Goal: Find specific page/section: Find specific page/section

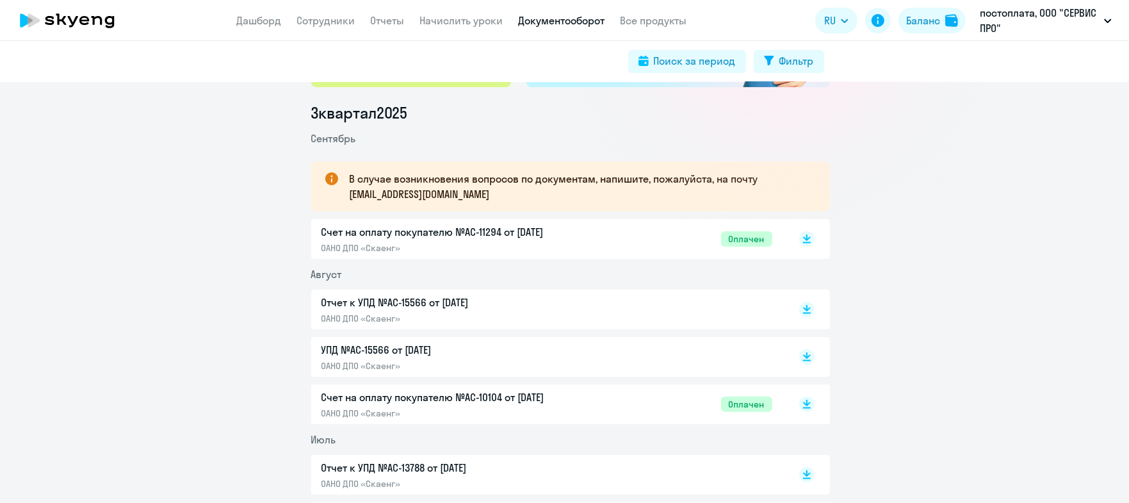
scroll to position [160, 0]
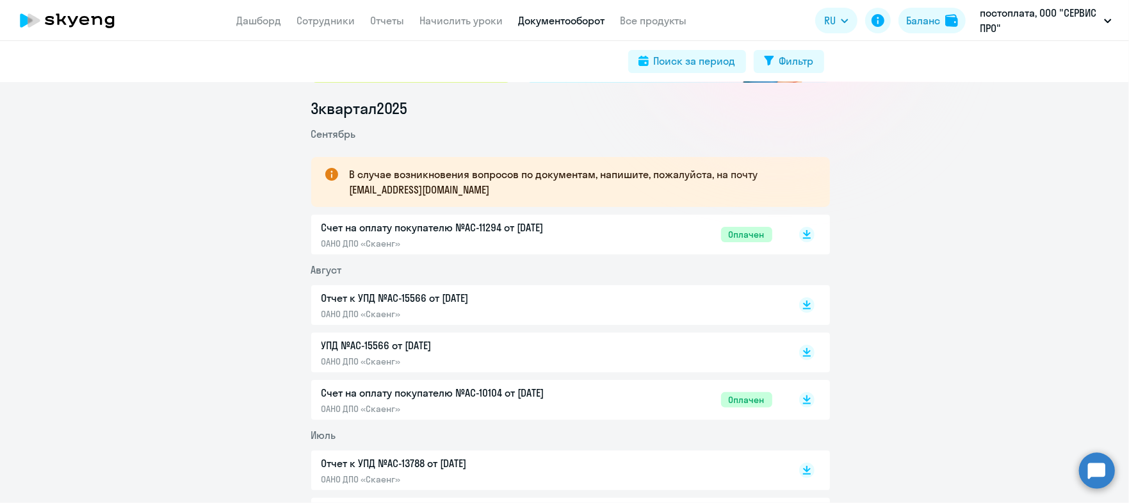
click at [465, 296] on p "Отчет к УПД №AC-15566 от [DATE]" at bounding box center [455, 297] width 269 height 15
click at [526, 226] on p "Счет на оплату покупателю №AC-11294 от 02.09.2025" at bounding box center [455, 227] width 269 height 15
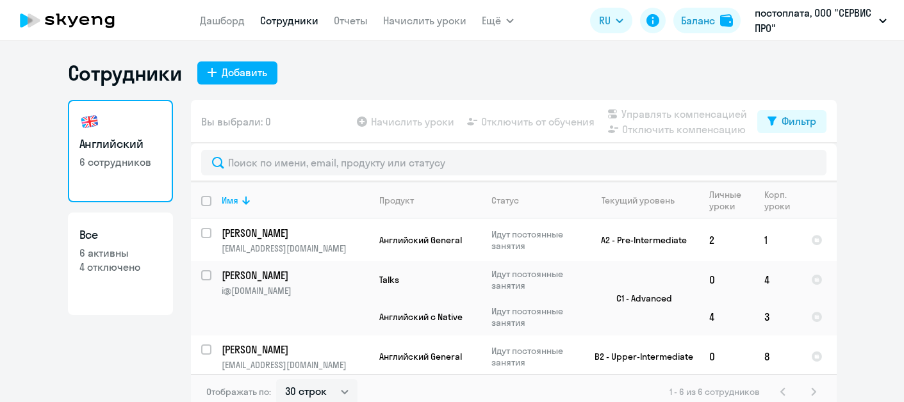
select select "30"
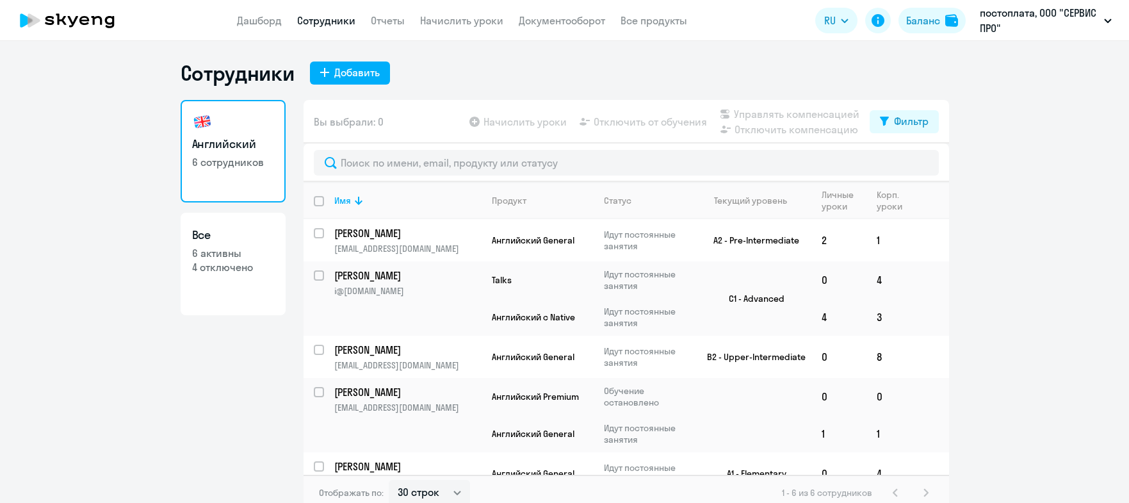
select select "30"
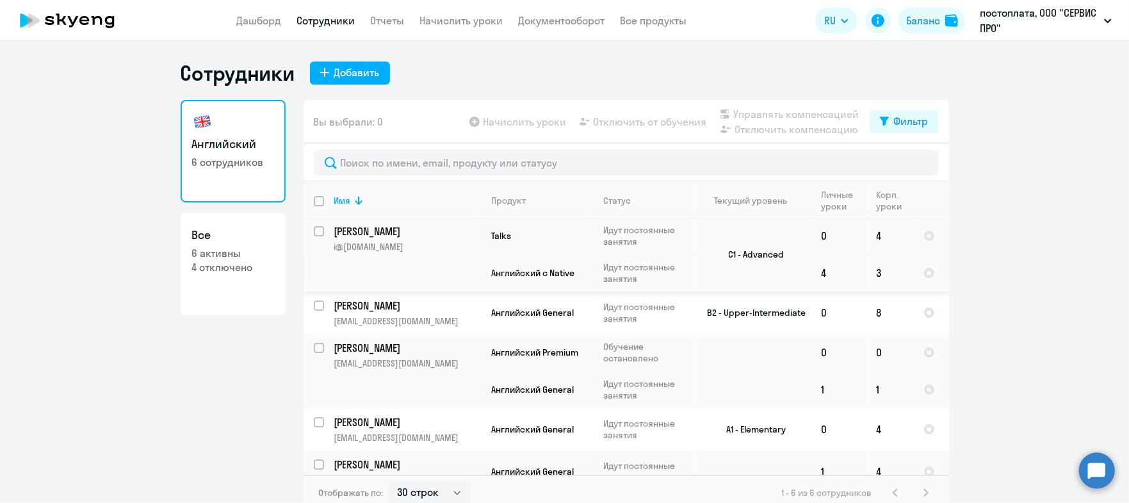
scroll to position [57, 0]
